Goal: Task Accomplishment & Management: Use online tool/utility

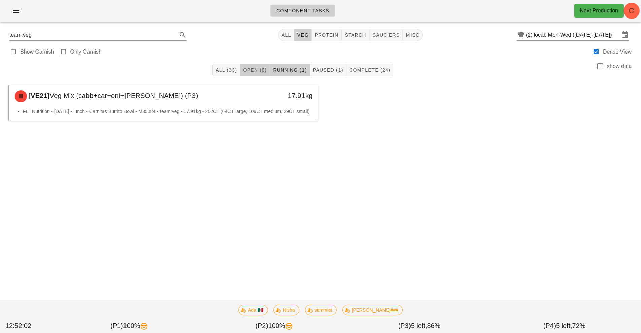
click at [251, 71] on span "Open (8)" at bounding box center [255, 69] width 24 height 5
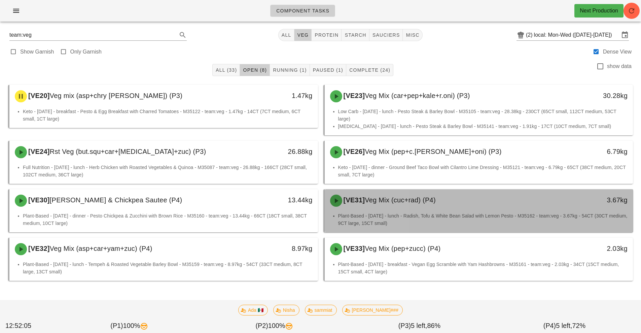
click at [419, 212] on li "Plant-Based - Wednesday - lunch - Radish, Tofu & White Bean Salad with Lemon Pe…" at bounding box center [483, 219] width 290 height 15
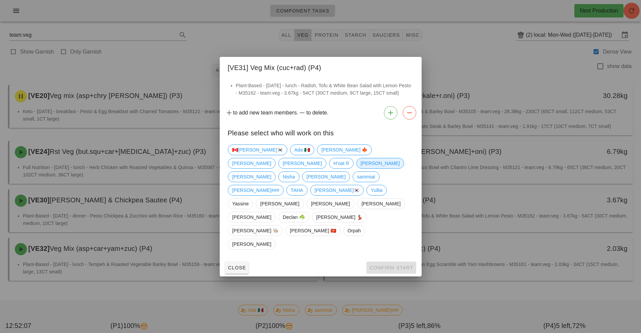
click at [361, 168] on span "[PERSON_NAME]" at bounding box center [380, 163] width 39 height 10
click at [398, 265] on span "Confirm Start" at bounding box center [391, 267] width 44 height 5
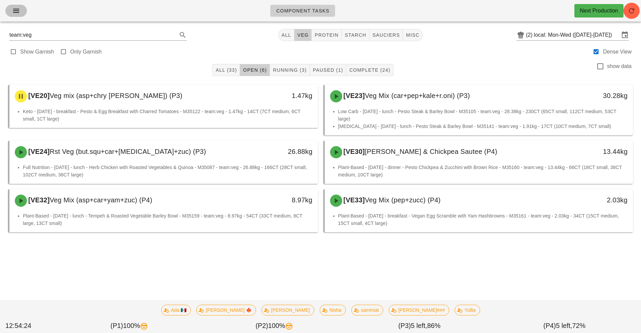
click at [18, 12] on icon "button" at bounding box center [16, 11] width 8 height 8
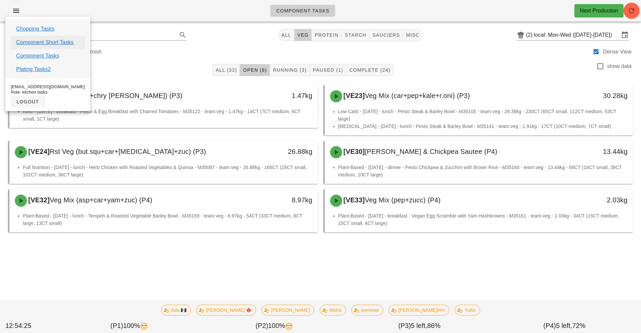
click at [59, 43] on link "Component Short Tasks" at bounding box center [44, 42] width 57 height 8
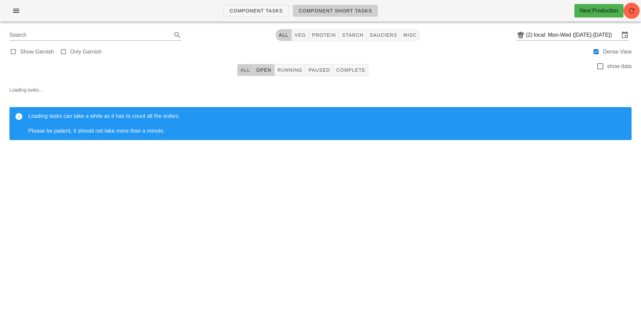
click at [250, 73] on button "All" at bounding box center [245, 70] width 16 height 12
click at [635, 10] on icon "button" at bounding box center [632, 11] width 8 height 8
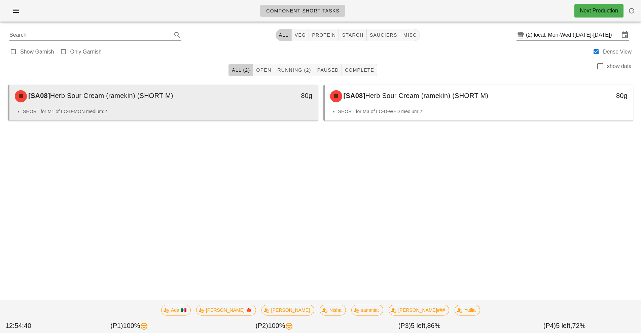
click at [269, 98] on div "80g" at bounding box center [278, 95] width 68 height 11
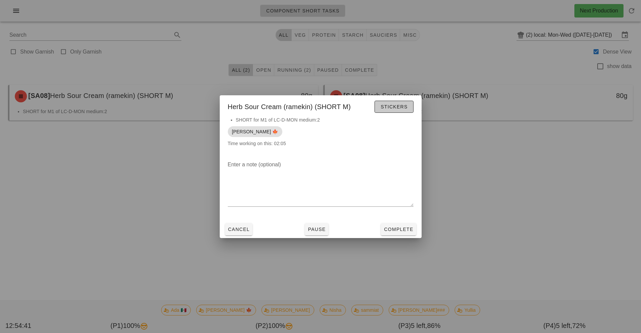
click at [400, 102] on button "Stickers" at bounding box center [394, 107] width 39 height 12
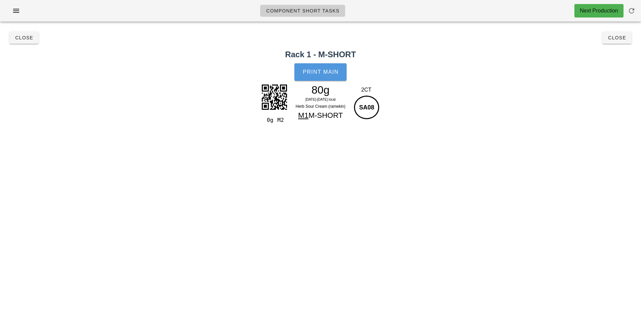
click at [321, 69] on span "Print Main" at bounding box center [321, 72] width 36 height 6
click at [332, 73] on span "Print Main" at bounding box center [321, 72] width 36 height 6
click at [635, 36] on div "Close Close" at bounding box center [320, 38] width 633 height 22
click at [624, 40] on span "Close" at bounding box center [617, 37] width 19 height 5
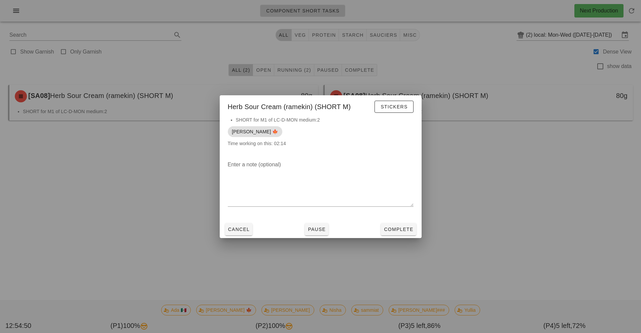
click at [624, 40] on div at bounding box center [320, 166] width 641 height 333
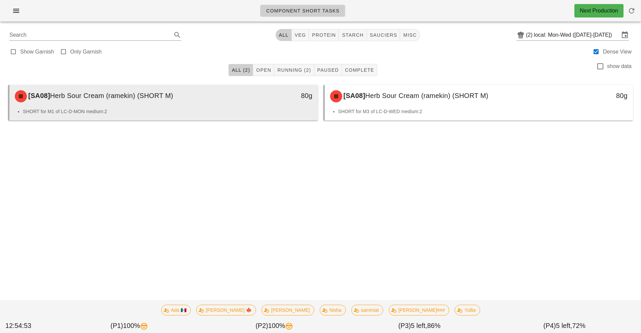
click at [285, 102] on div "80g" at bounding box center [278, 96] width 76 height 20
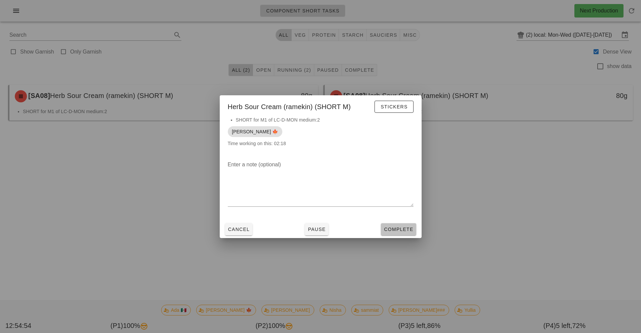
click at [402, 233] on button "Complete" at bounding box center [398, 229] width 35 height 12
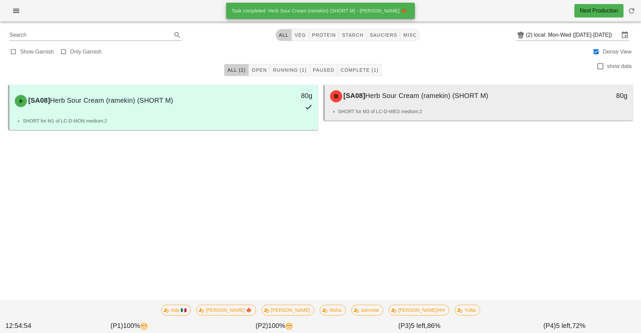
click at [396, 101] on div "[SA08] Herb Sour Cream (ramekin) (SHORT M)" at bounding box center [440, 96] width 229 height 20
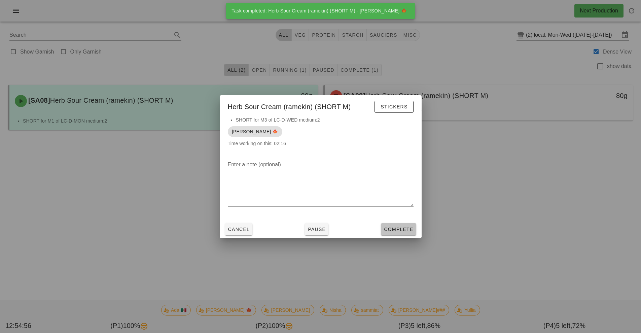
click at [402, 234] on button "Complete" at bounding box center [398, 229] width 35 height 12
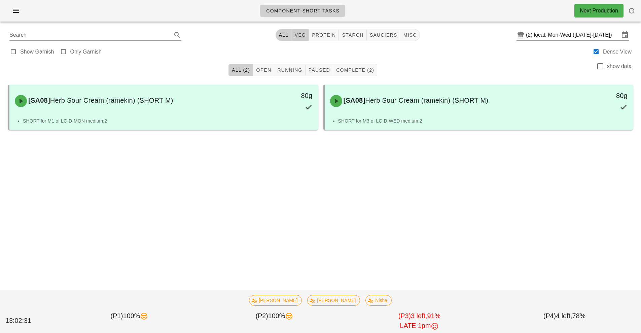
click at [302, 35] on span "veg" at bounding box center [301, 34] width 12 height 5
type input "team:veg"
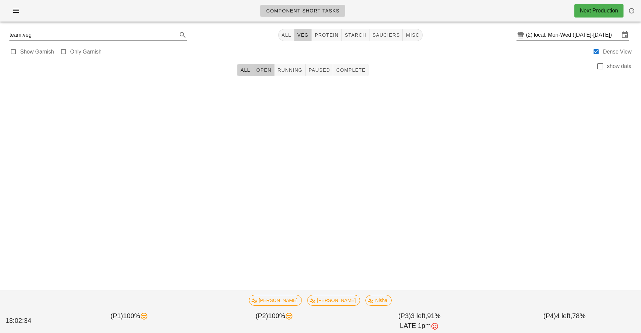
click at [262, 69] on span "Open" at bounding box center [263, 69] width 15 height 5
click at [287, 71] on span "Running" at bounding box center [289, 69] width 25 height 5
click at [302, 34] on span "veg" at bounding box center [303, 34] width 12 height 5
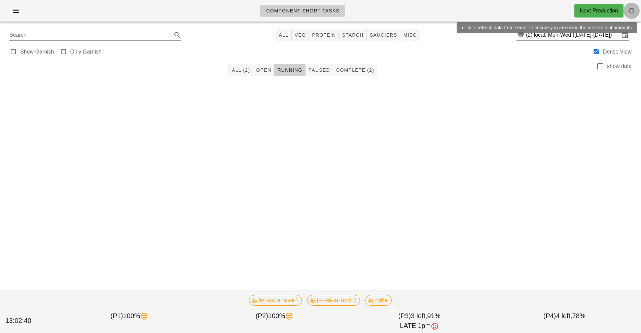
click at [635, 5] on button "button" at bounding box center [632, 11] width 16 height 16
